Goal: Find specific page/section: Find specific page/section

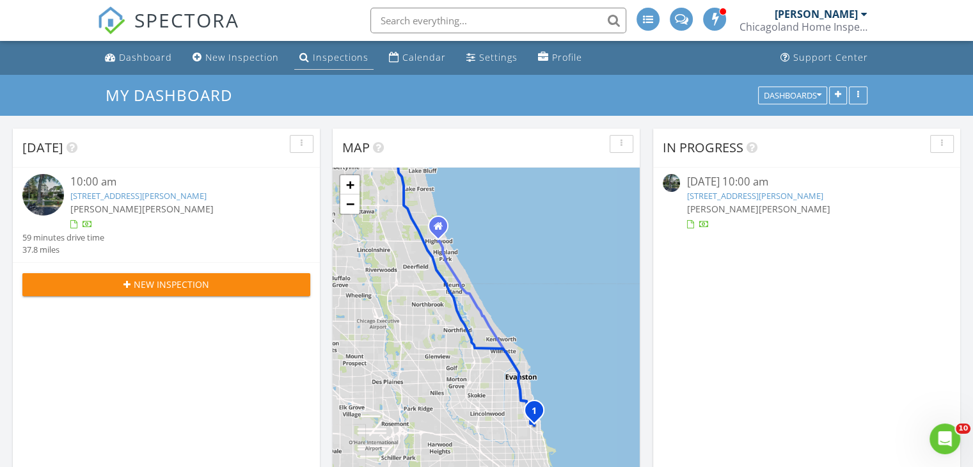
click at [352, 55] on div "Inspections" at bounding box center [341, 57] width 56 height 12
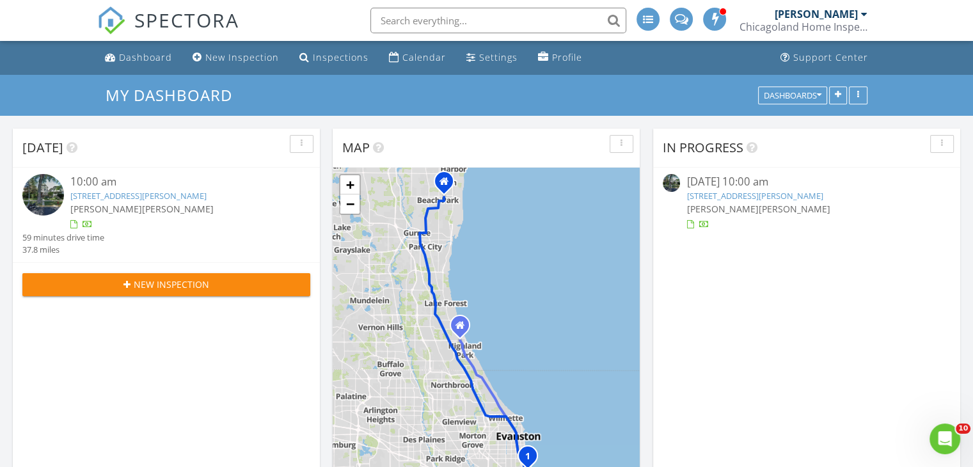
click at [146, 208] on span "[PERSON_NAME]" at bounding box center [178, 209] width 72 height 12
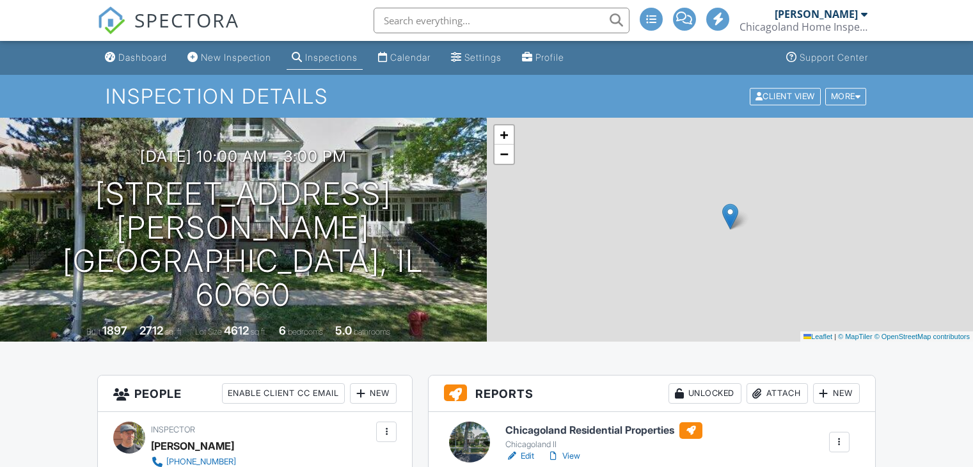
scroll to position [256, 0]
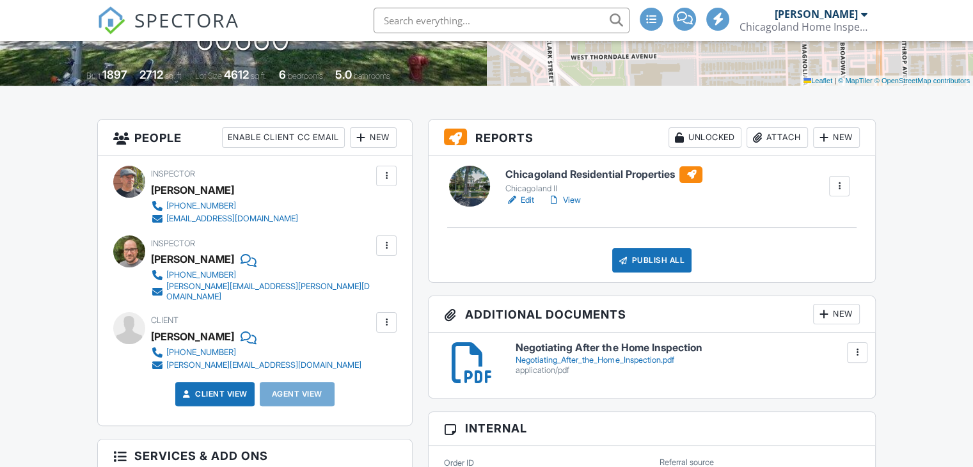
click at [572, 199] on link "View" at bounding box center [563, 200] width 33 height 13
